Goal: Find specific page/section: Find specific page/section

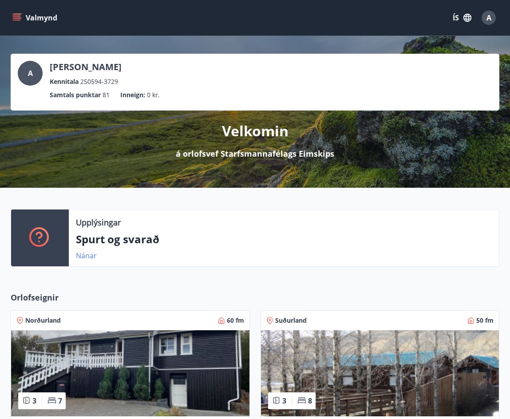
click at [90, 257] on link "Nánar" at bounding box center [86, 256] width 21 height 10
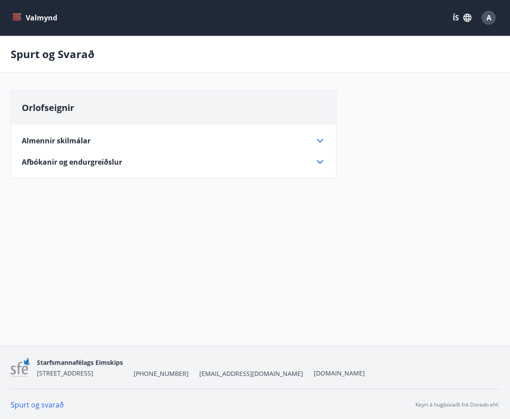
click at [322, 165] on icon at bounding box center [320, 162] width 11 height 11
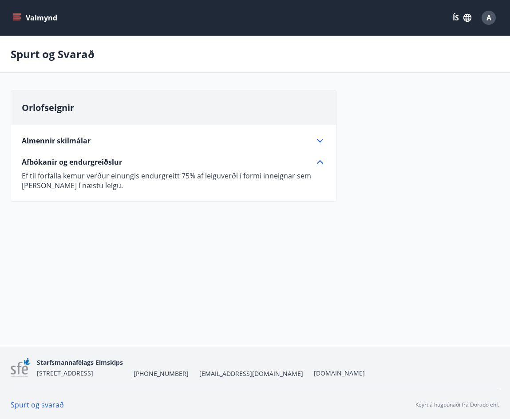
click at [319, 142] on icon at bounding box center [320, 140] width 11 height 11
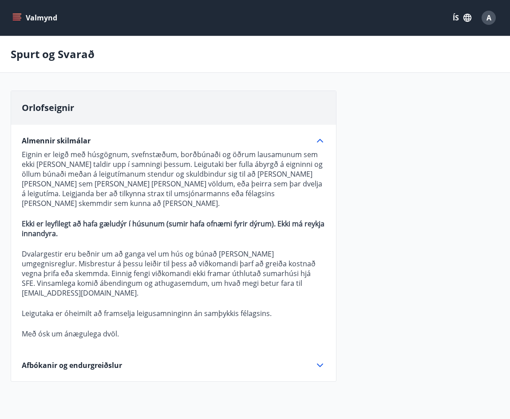
click at [319, 142] on icon at bounding box center [320, 140] width 11 height 11
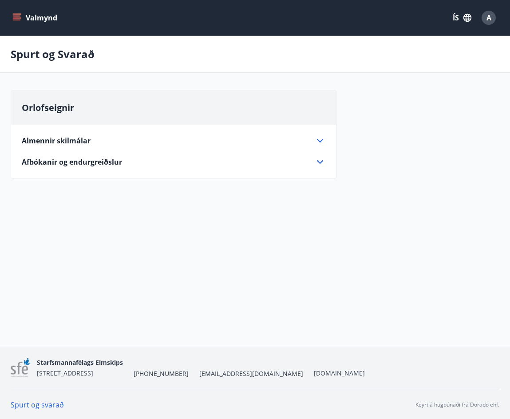
click at [318, 166] on icon at bounding box center [320, 162] width 11 height 11
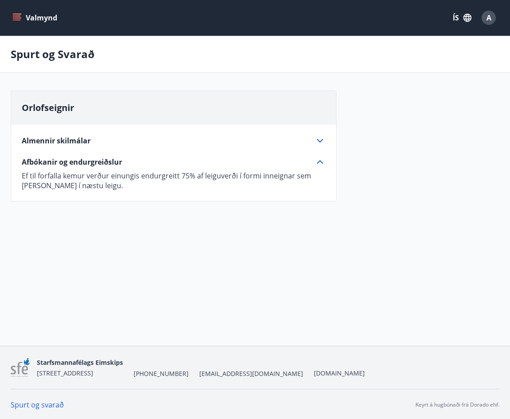
click at [23, 15] on button "Valmynd" at bounding box center [36, 18] width 50 height 16
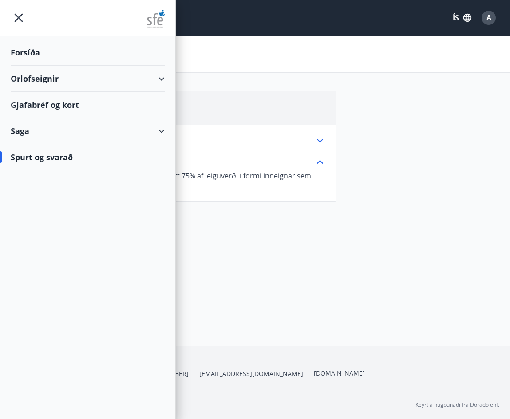
click at [32, 83] on div "Orlofseignir" at bounding box center [88, 79] width 154 height 26
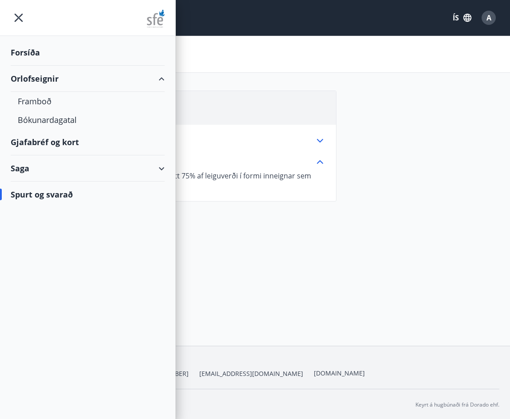
click at [150, 80] on div "Orlofseignir" at bounding box center [88, 79] width 154 height 26
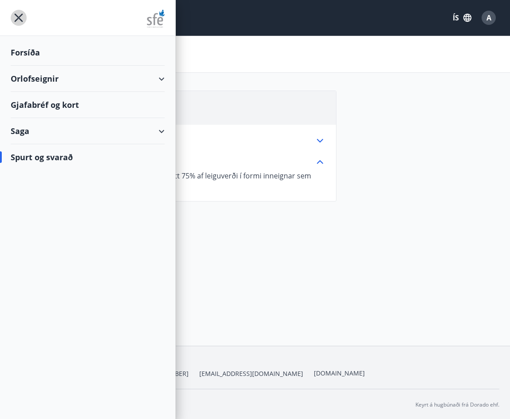
click at [20, 15] on icon "menu" at bounding box center [19, 18] width 16 height 16
